Goal: Information Seeking & Learning: Understand process/instructions

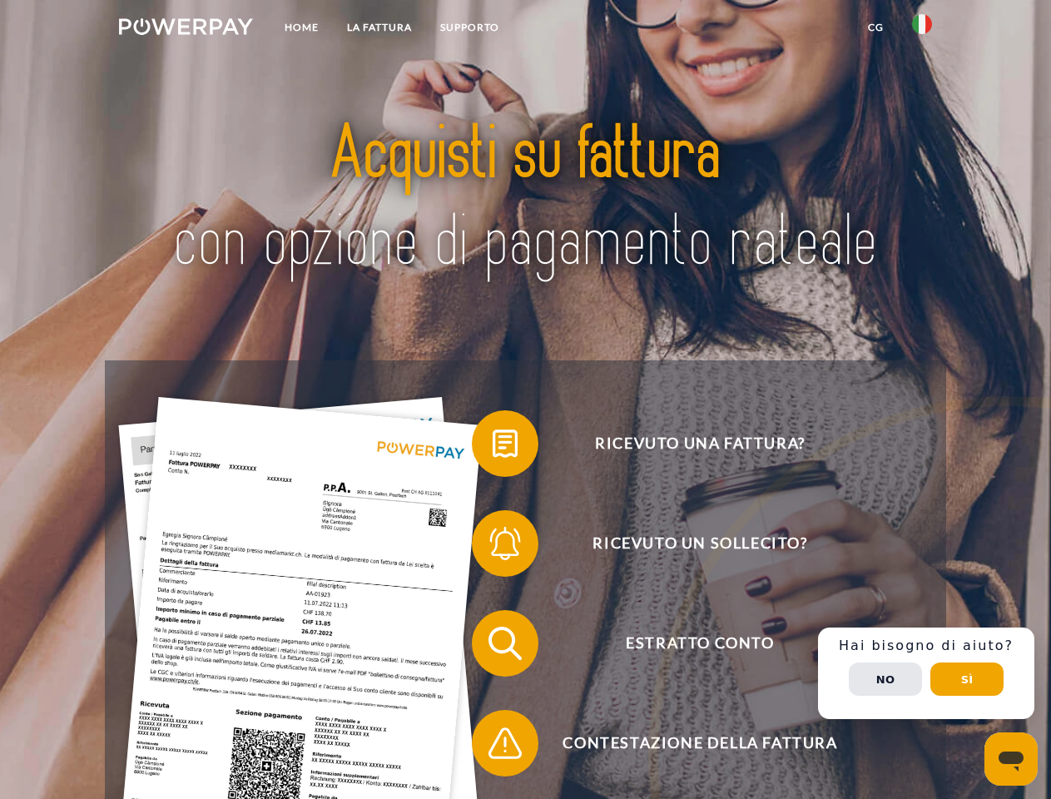
click at [186, 29] on img at bounding box center [186, 26] width 134 height 17
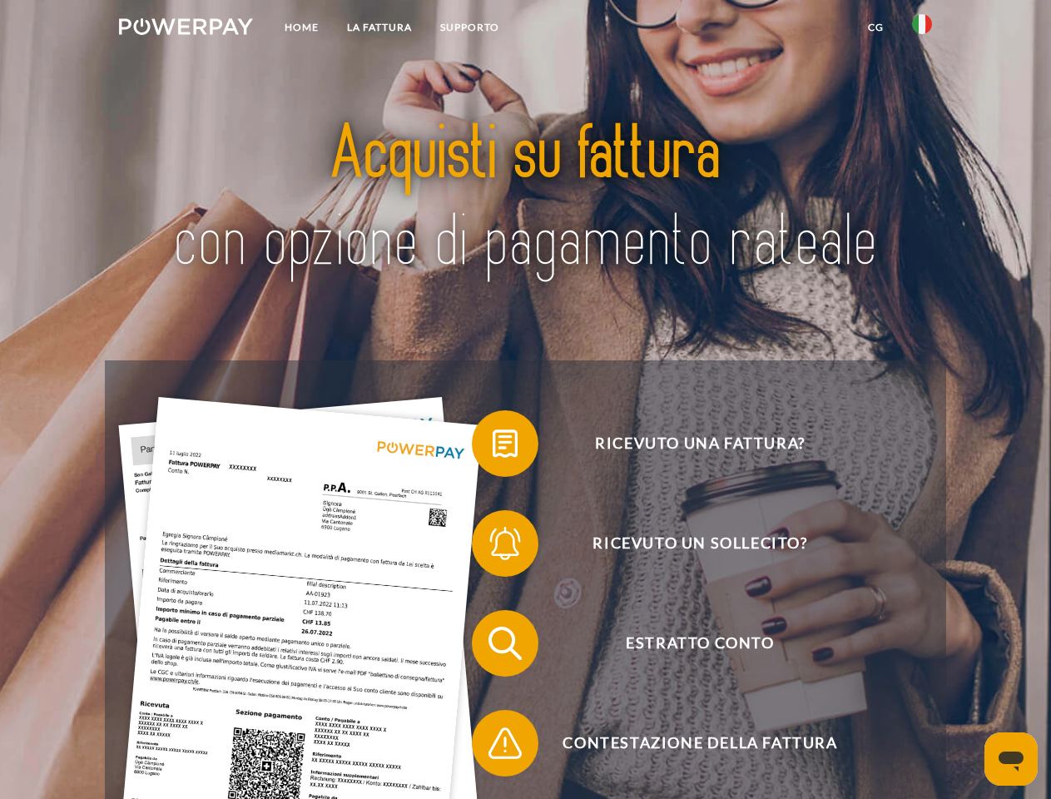
click at [922, 29] on img at bounding box center [922, 24] width 20 height 20
click at [876, 27] on link "CG" at bounding box center [876, 27] width 44 height 30
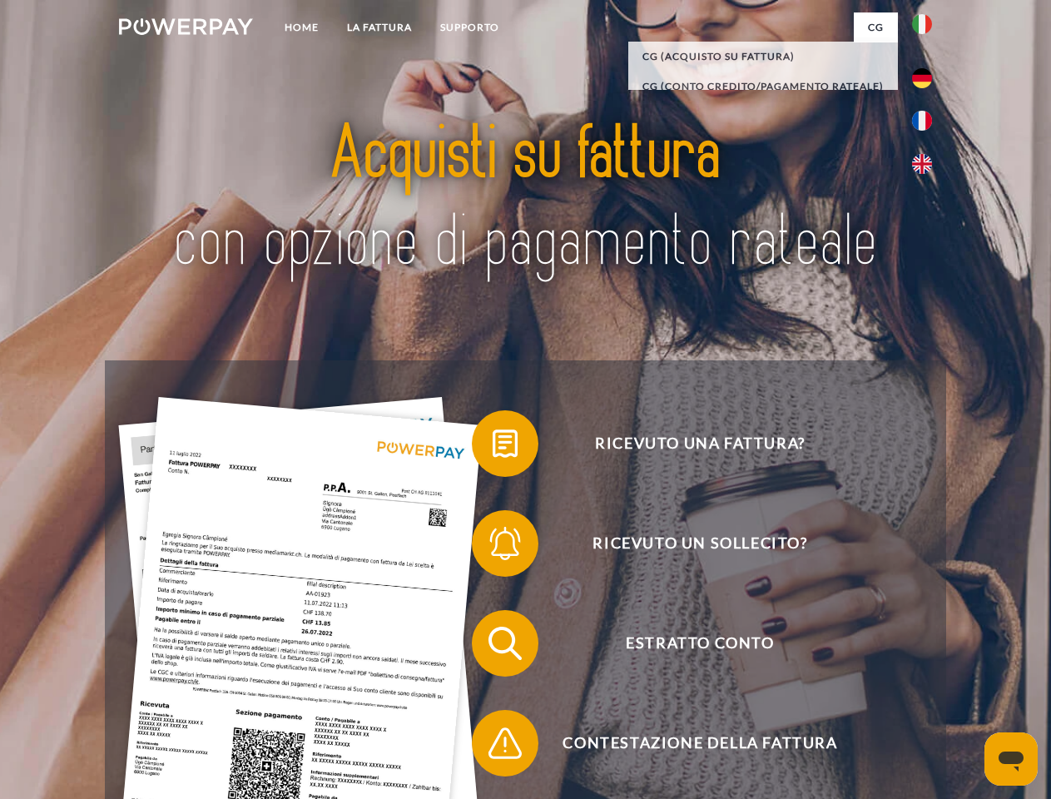
click at [493, 447] on span at bounding box center [480, 443] width 83 height 83
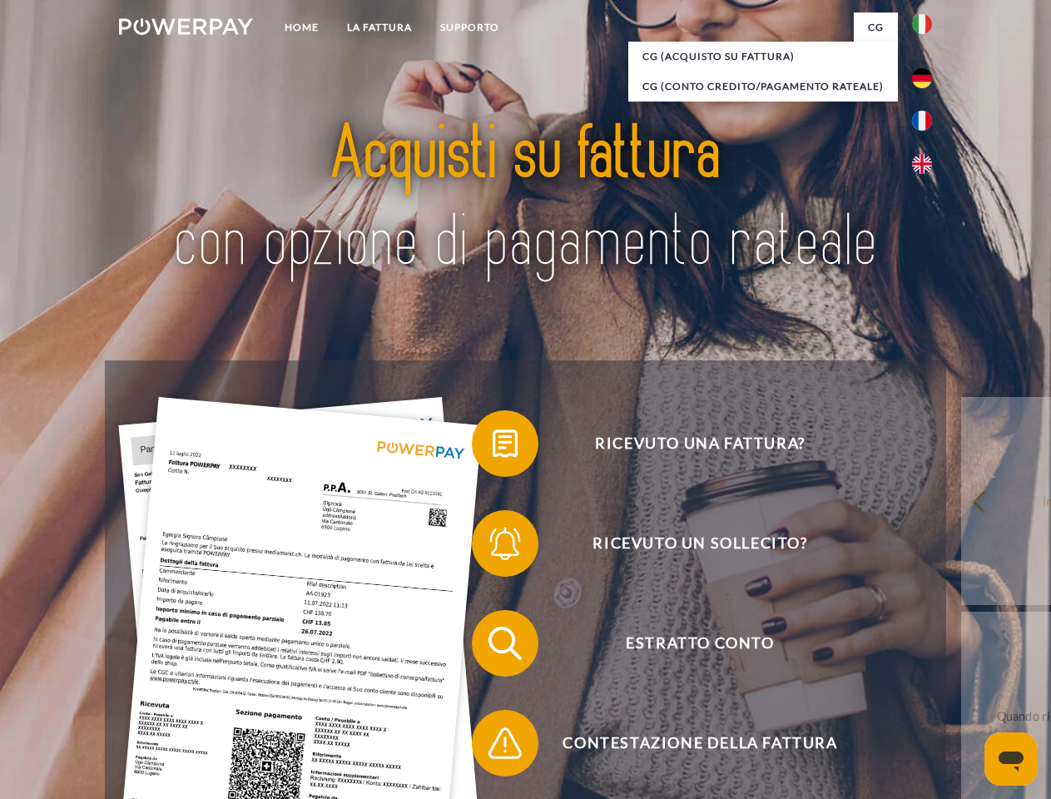
click at [493, 547] on span at bounding box center [480, 543] width 83 height 83
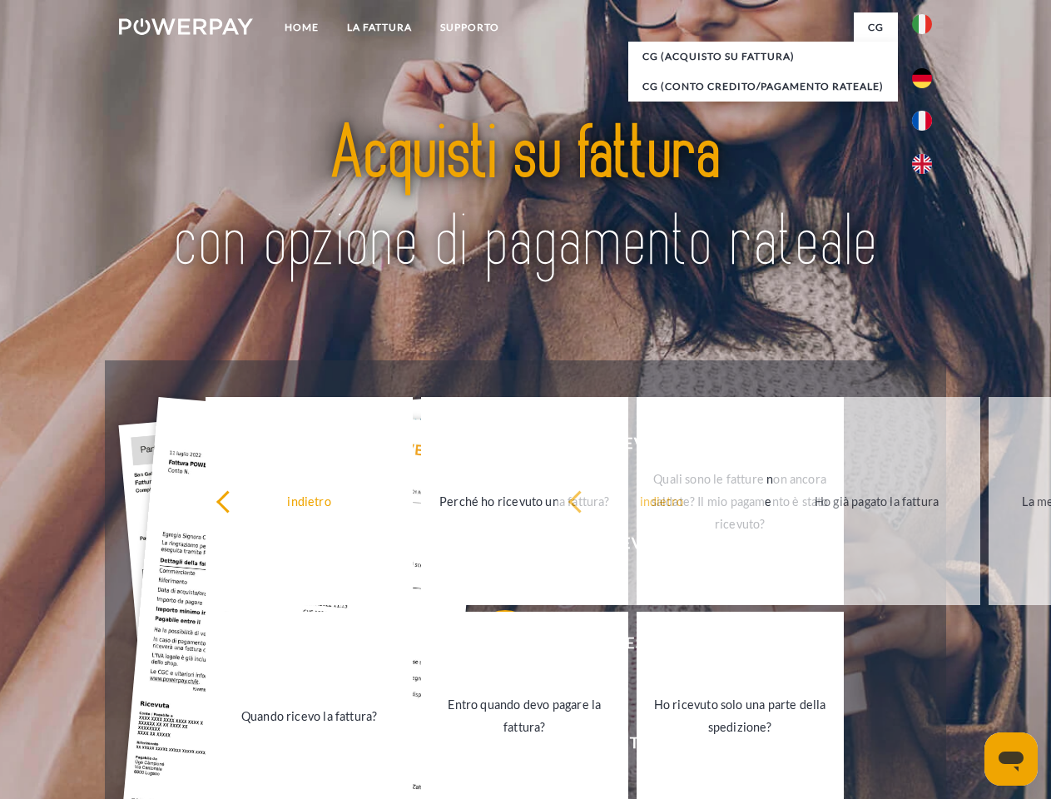
click at [493, 647] on link "Entro quando devo pagare la fattura?" at bounding box center [524, 716] width 207 height 208
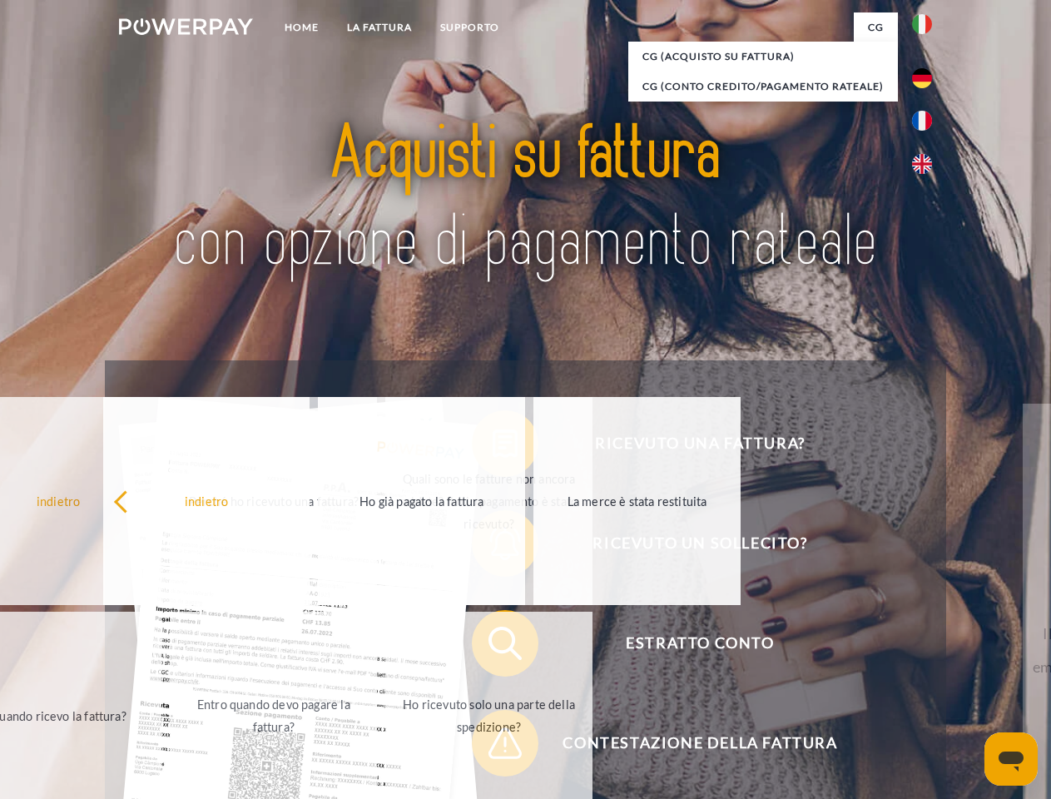
click at [493, 747] on span at bounding box center [480, 743] width 83 height 83
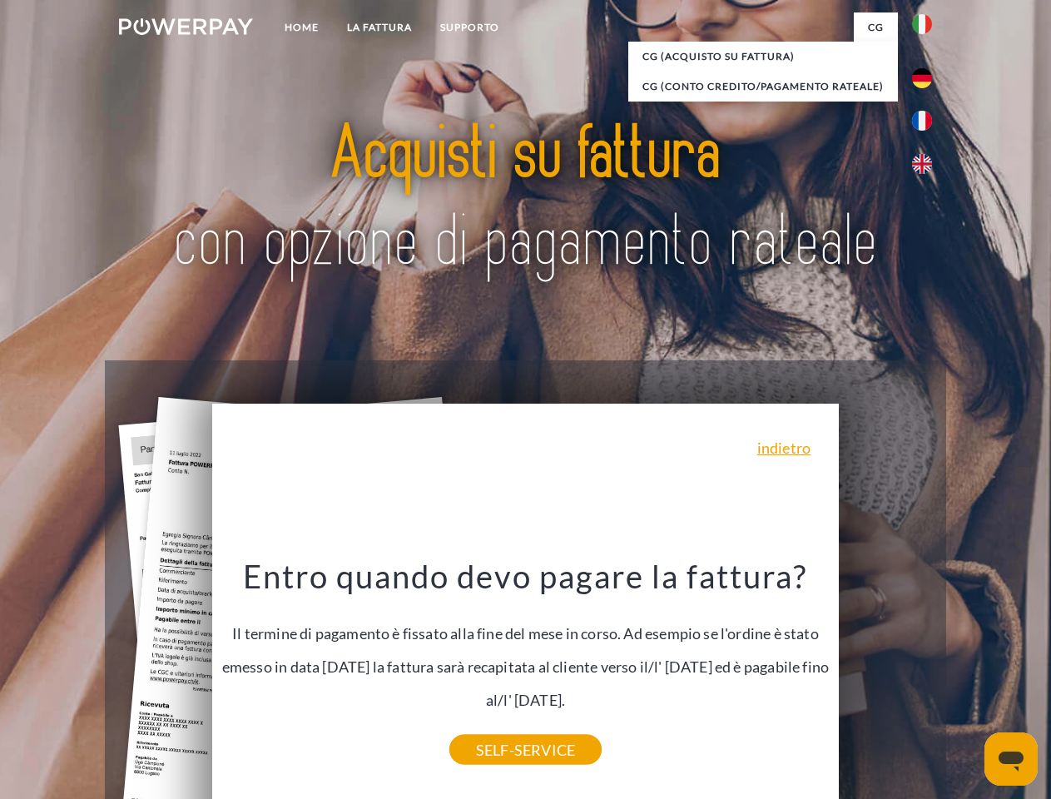
click at [926, 673] on div "Ricevuto una fattura? Ricevuto un sollecito? Estratto conto indietro" at bounding box center [525, 693] width 841 height 666
click at [886, 677] on span "Estratto conto" at bounding box center [700, 643] width 408 height 67
click at [967, 679] on header "Home LA FATTURA [GEOGRAPHIC_DATA]" at bounding box center [525, 575] width 1051 height 1150
